Goal: Information Seeking & Learning: Learn about a topic

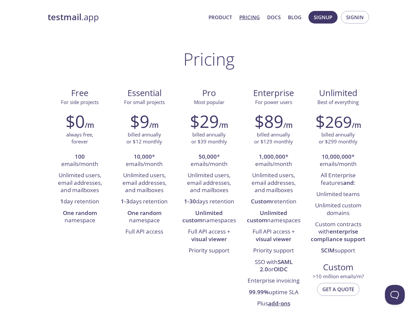
click at [323, 17] on span "Signup" at bounding box center [323, 17] width 19 height 9
click at [355, 17] on span "Signin" at bounding box center [356, 17] width 18 height 9
click at [80, 161] on li "100 emails/month" at bounding box center [80, 160] width 55 height 19
click at [80, 183] on li "Unlimited users, email addresses, and mailboxes" at bounding box center [80, 183] width 55 height 26
click at [80, 202] on li "1 day retention" at bounding box center [80, 201] width 55 height 11
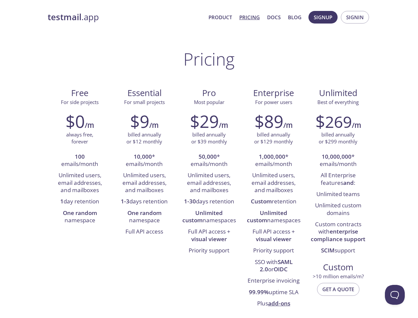
click at [80, 217] on li "One random namespace" at bounding box center [80, 217] width 55 height 19
click at [144, 161] on li "10,000 * emails/month" at bounding box center [144, 160] width 55 height 19
click at [144, 183] on li "Unlimited users, email addresses, and mailboxes" at bounding box center [144, 183] width 55 height 26
click at [144, 202] on li "1-3 days retention" at bounding box center [144, 201] width 55 height 11
click at [144, 217] on li "One random namespace" at bounding box center [144, 217] width 55 height 19
